Goal: Transaction & Acquisition: Purchase product/service

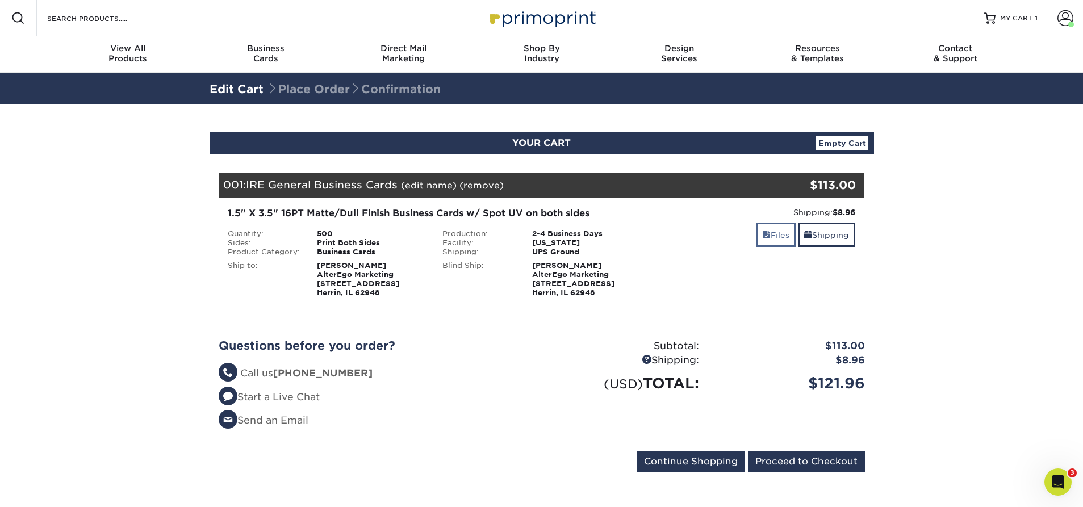
click at [778, 238] on link "Files" at bounding box center [776, 235] width 39 height 24
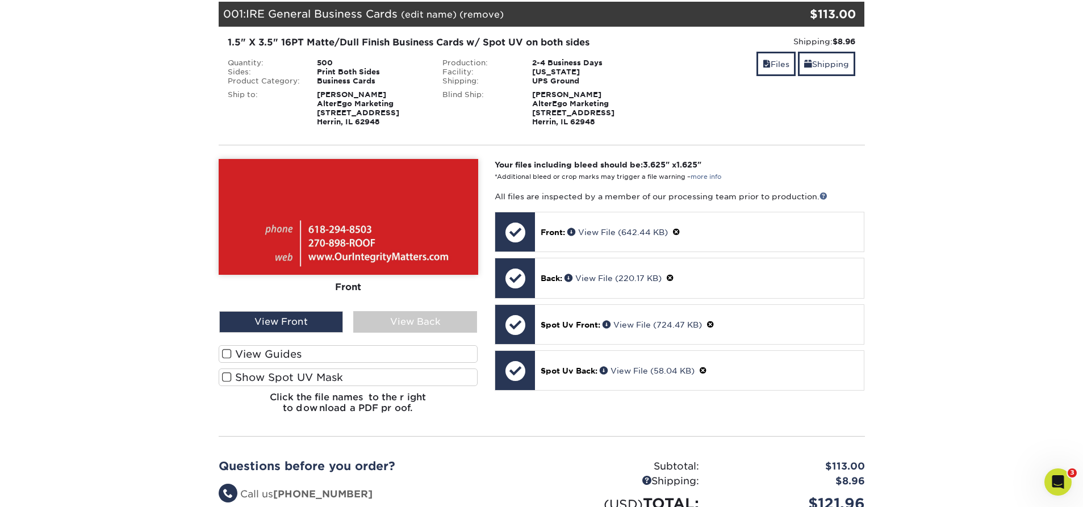
scroll to position [168, 0]
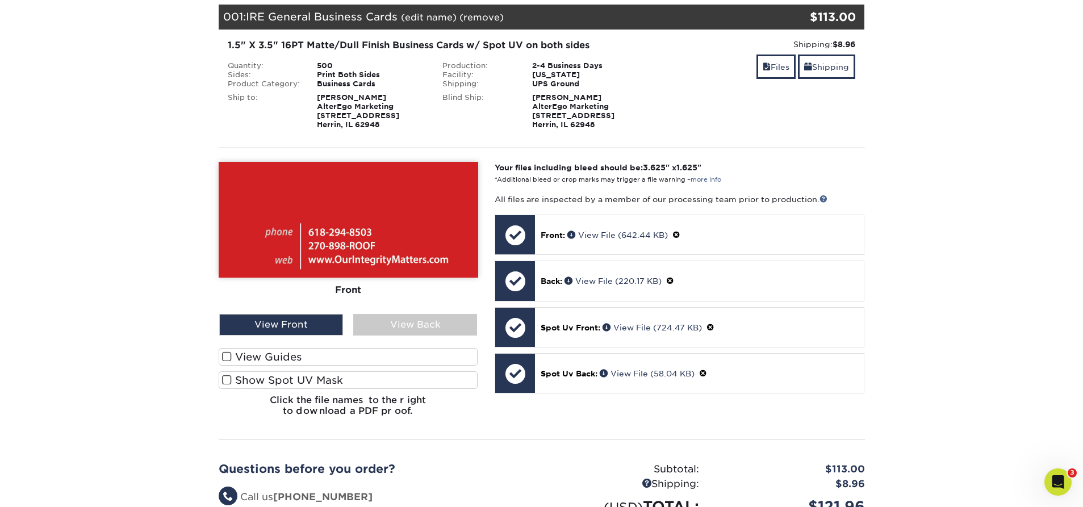
click at [226, 379] on span at bounding box center [227, 380] width 10 height 11
click at [0, 0] on input "Show Spot UV Mask" at bounding box center [0, 0] width 0 height 0
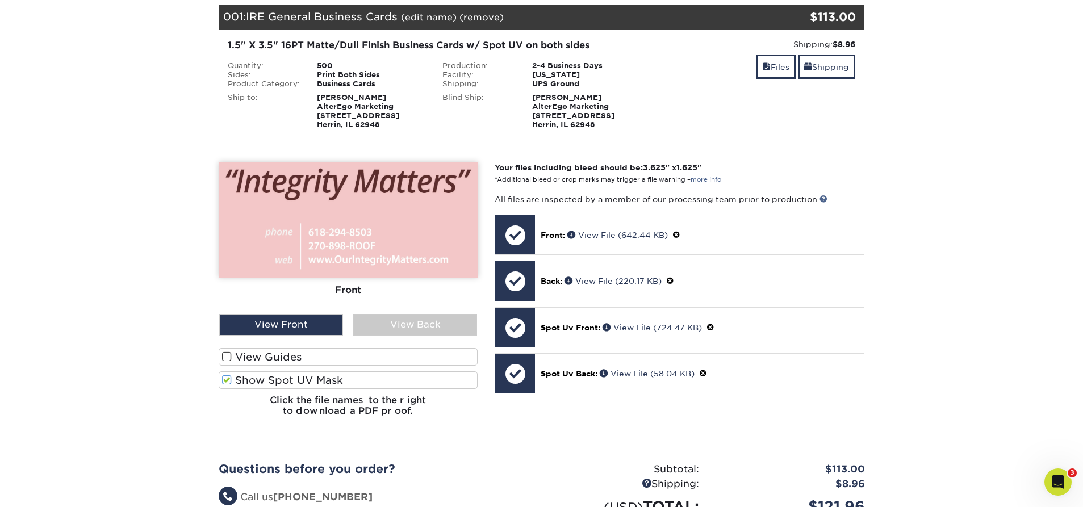
click at [227, 356] on span at bounding box center [227, 357] width 10 height 11
click at [0, 0] on input "View Guides" at bounding box center [0, 0] width 0 height 0
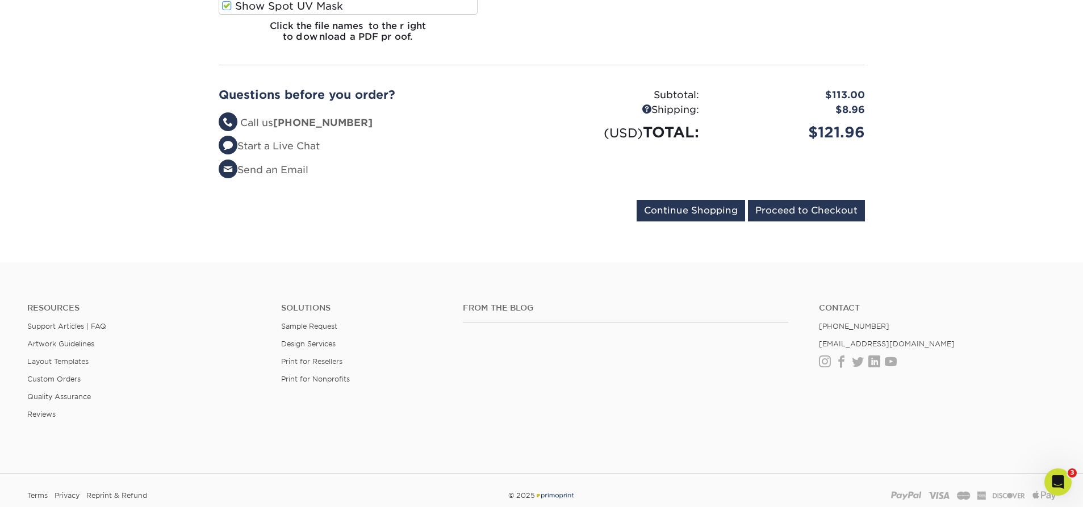
scroll to position [721, 0]
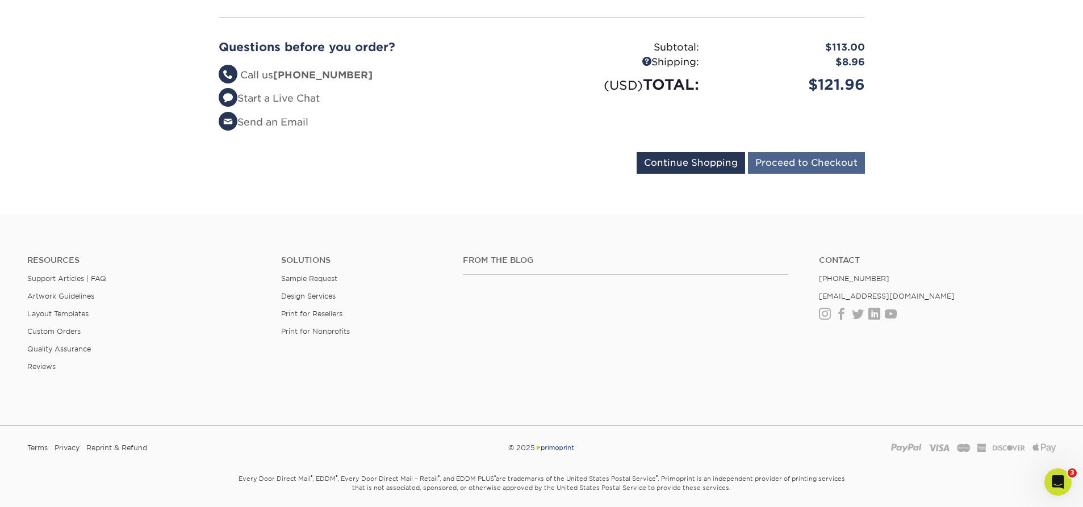
click at [825, 162] on input "Proceed to Checkout" at bounding box center [806, 163] width 117 height 22
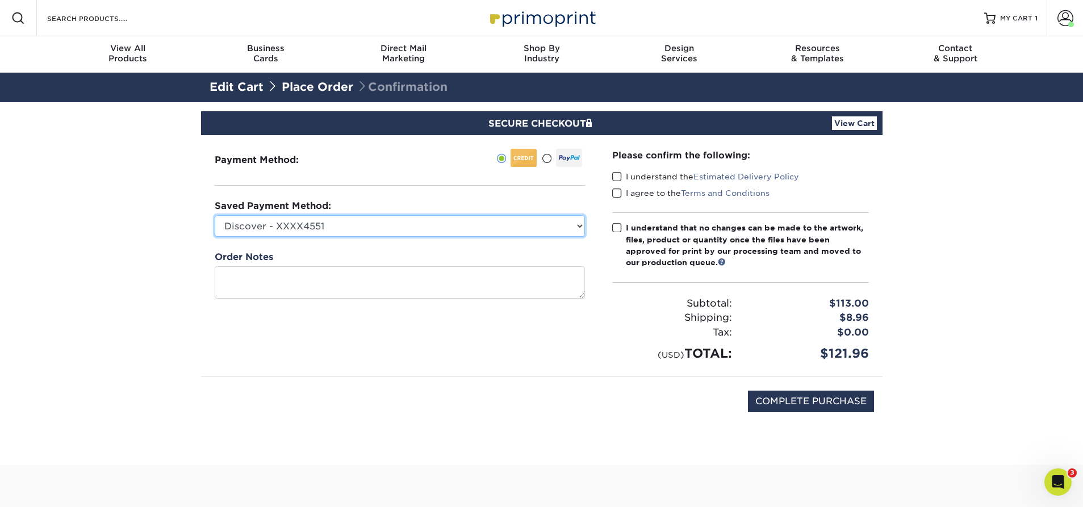
select select "71510"
click at [619, 177] on span at bounding box center [617, 177] width 10 height 11
click at [0, 0] on input "I understand the Estimated Delivery Policy" at bounding box center [0, 0] width 0 height 0
click at [618, 193] on span at bounding box center [617, 193] width 10 height 11
click at [0, 0] on input "I agree to the Terms and Conditions" at bounding box center [0, 0] width 0 height 0
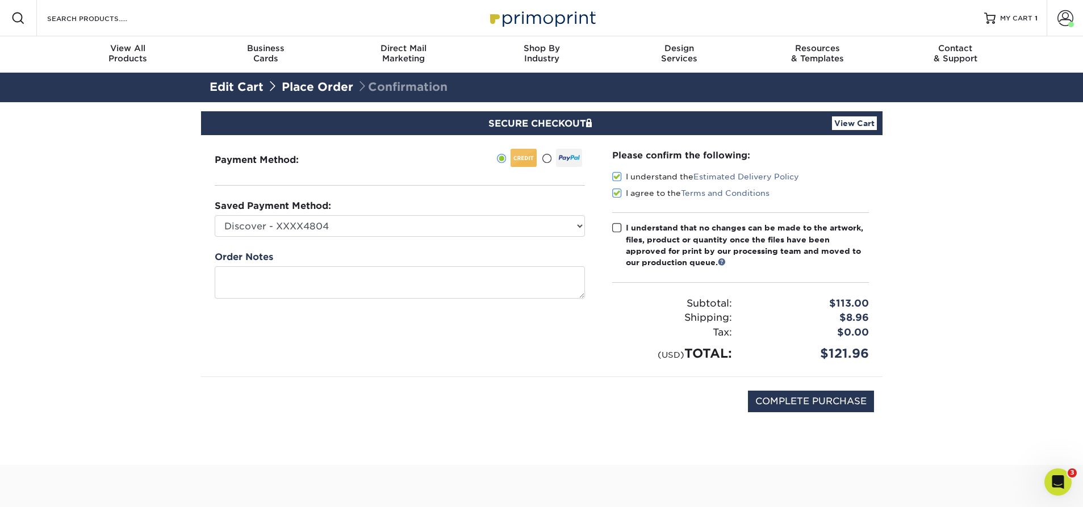
click at [618, 226] on span at bounding box center [617, 228] width 10 height 11
click at [0, 0] on input "I understand that no changes can be made to the artwork, files, product or quan…" at bounding box center [0, 0] width 0 height 0
click at [824, 403] on input "COMPLETE PURCHASE" at bounding box center [811, 402] width 126 height 22
type input "PROCESSING, PLEASE WAIT..."
